Goal: Task Accomplishment & Management: Use online tool/utility

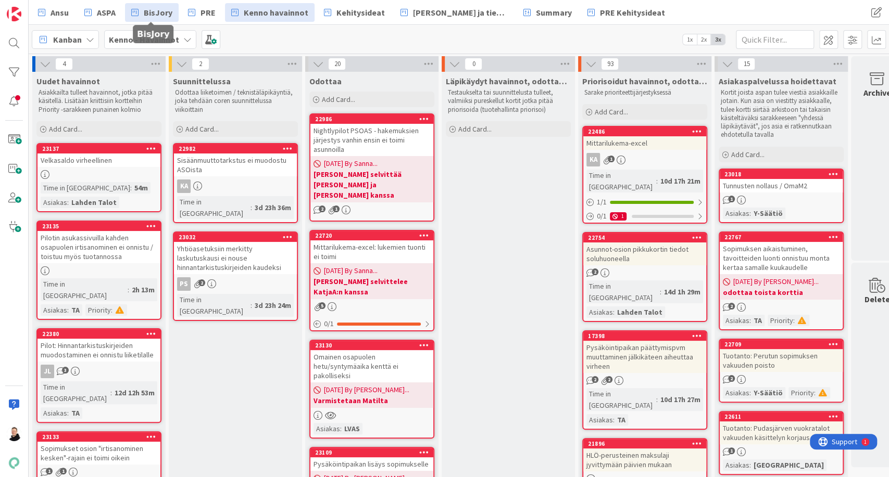
click at [172, 8] on link "BisJory" at bounding box center [152, 12] width 54 height 19
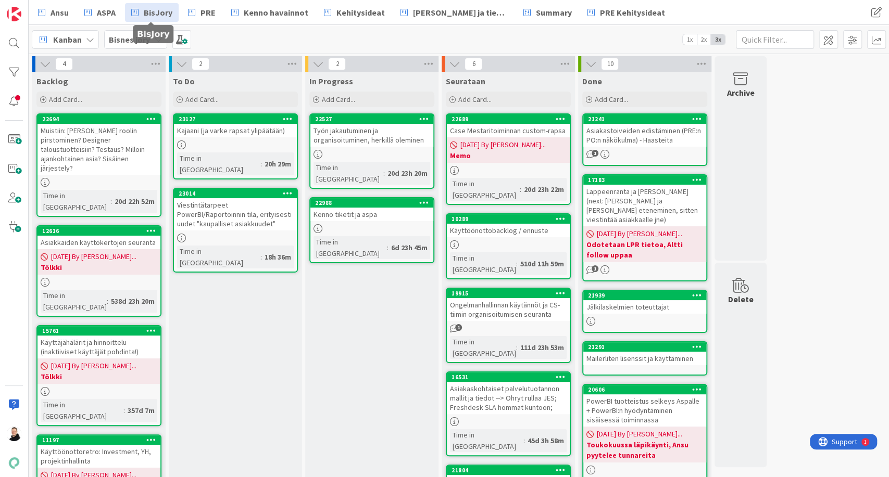
click at [343, 321] on div "In Progress Add Card... 22527 Työn jakautuminen ja organisoituminen, herkillä o…" at bounding box center [371, 432] width 133 height 721
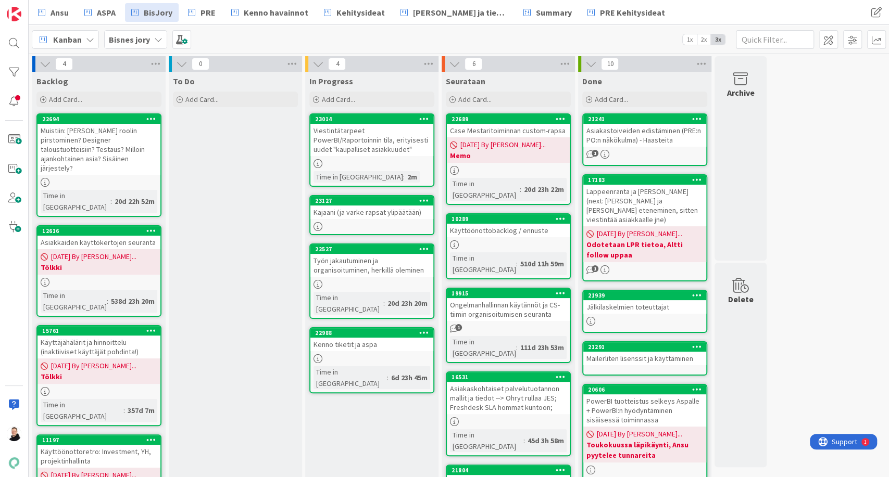
click at [352, 338] on div "Kenno tiketit ja aspa" at bounding box center [371, 345] width 123 height 14
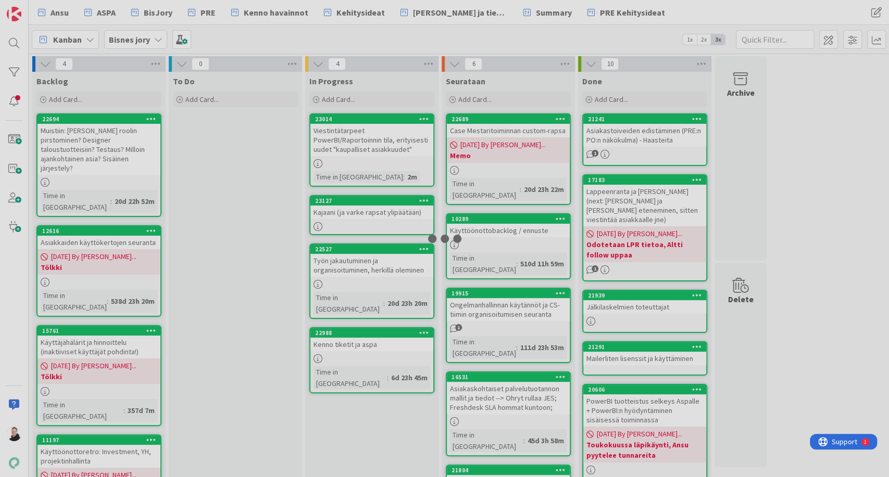
click at [351, 333] on div at bounding box center [444, 238] width 889 height 477
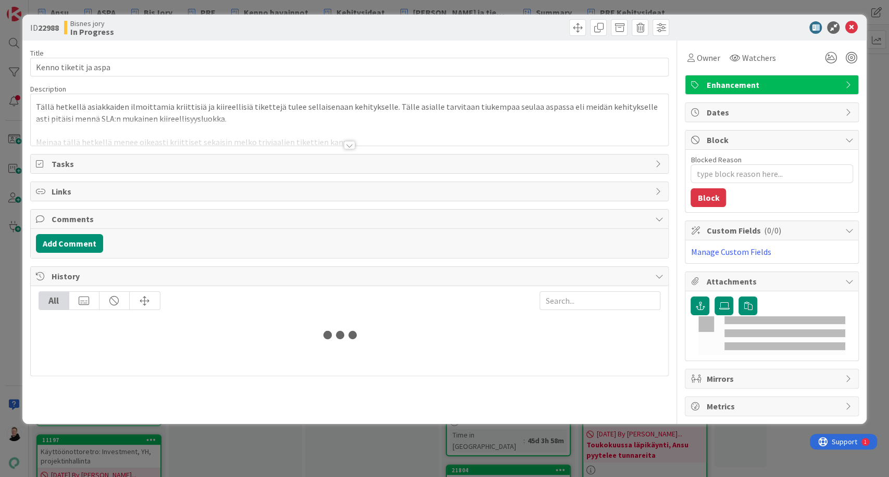
type textarea "x"
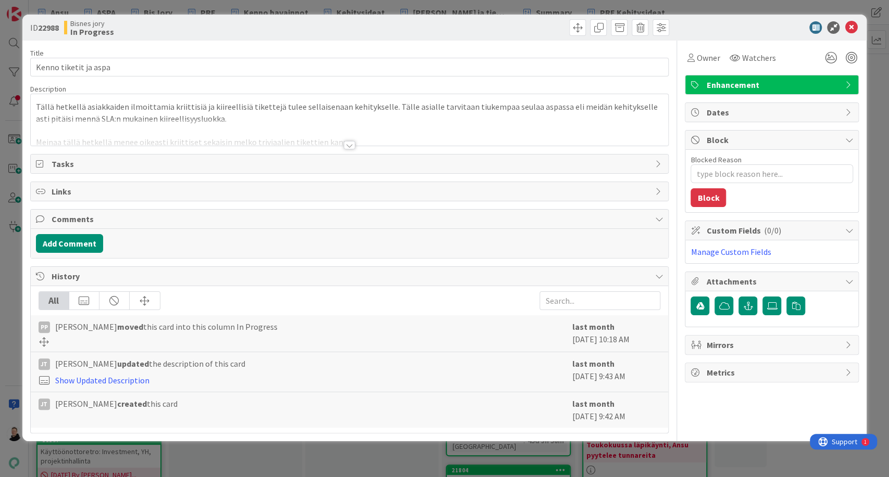
click at [353, 147] on div at bounding box center [349, 145] width 11 height 8
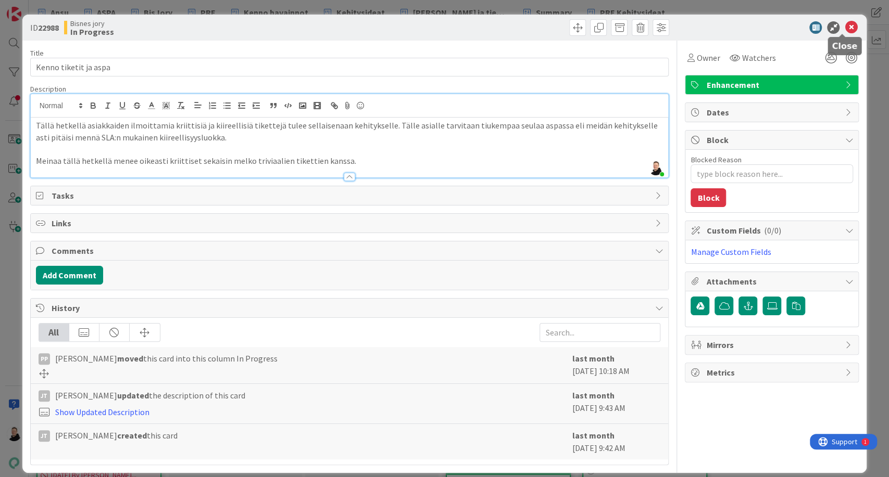
click at [844, 27] on icon at bounding box center [850, 27] width 12 height 12
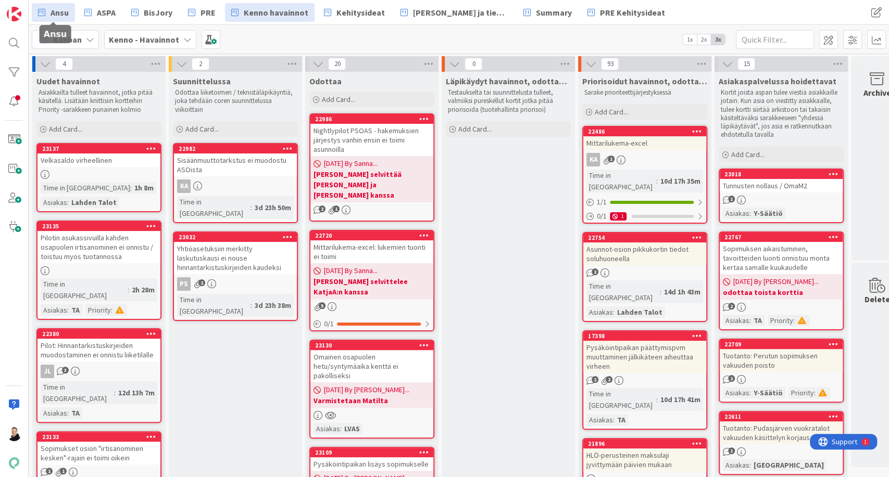
click at [61, 10] on span "Ansu" at bounding box center [59, 12] width 18 height 12
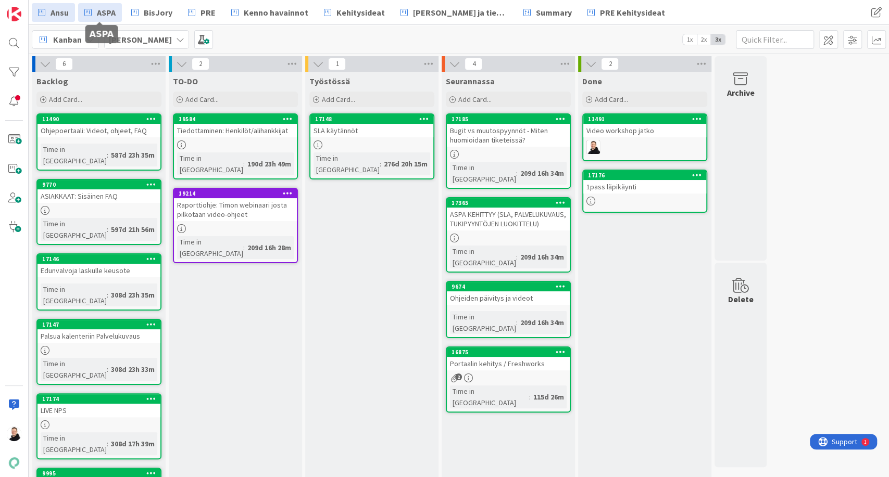
click at [102, 11] on span "ASPA" at bounding box center [106, 12] width 19 height 12
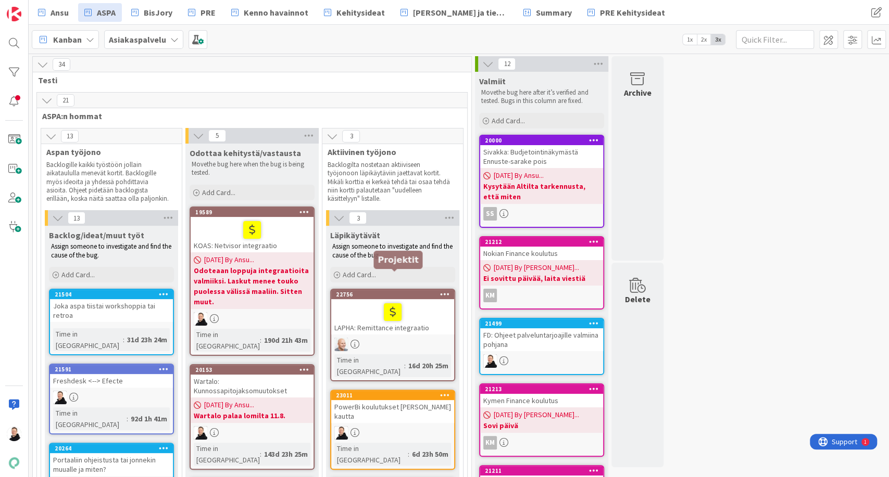
scroll to position [173, 0]
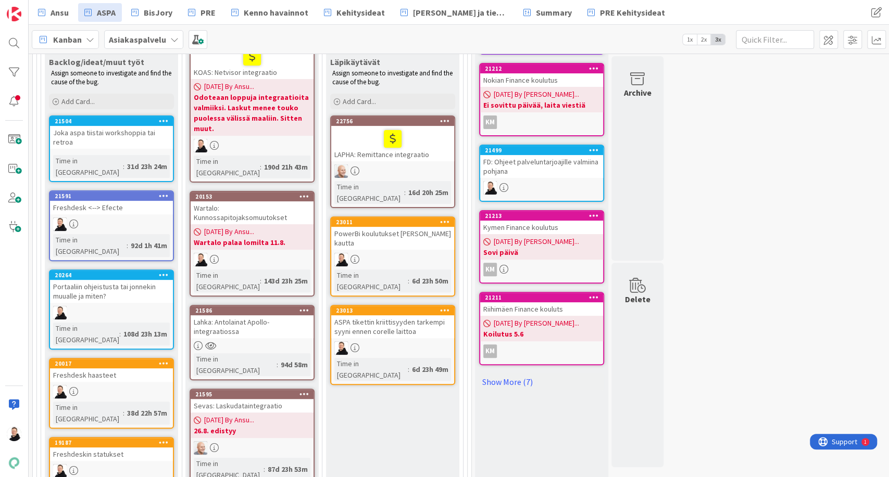
click at [374, 227] on div "PowerBi koulutukset Juhanin kautta" at bounding box center [392, 238] width 123 height 23
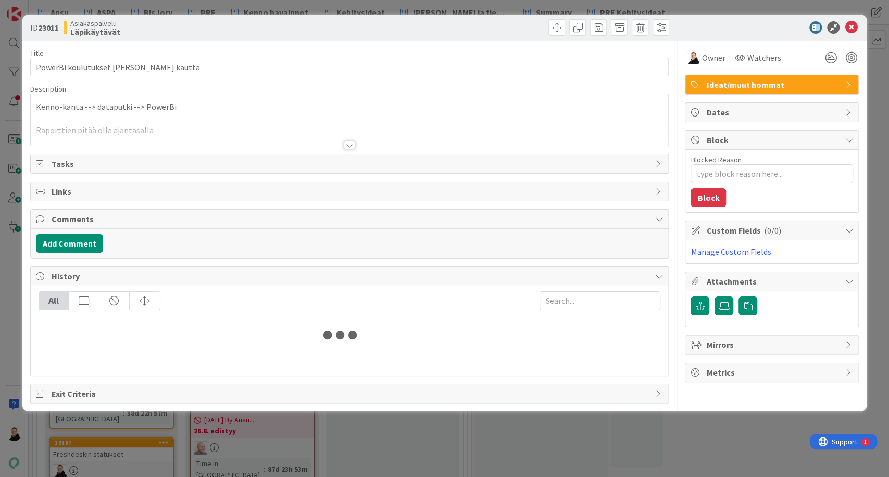
type textarea "x"
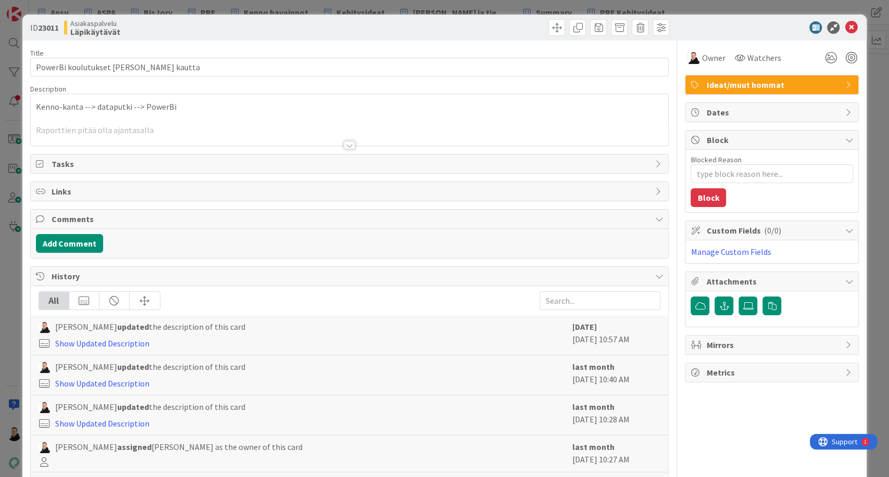
click at [344, 144] on div at bounding box center [349, 145] width 11 height 8
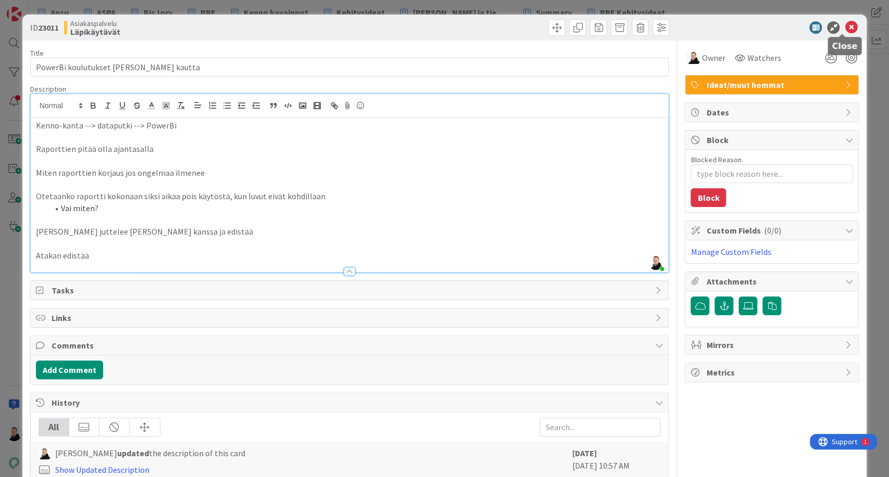
click at [845, 28] on icon at bounding box center [850, 27] width 12 height 12
